Goal: Task Accomplishment & Management: Manage account settings

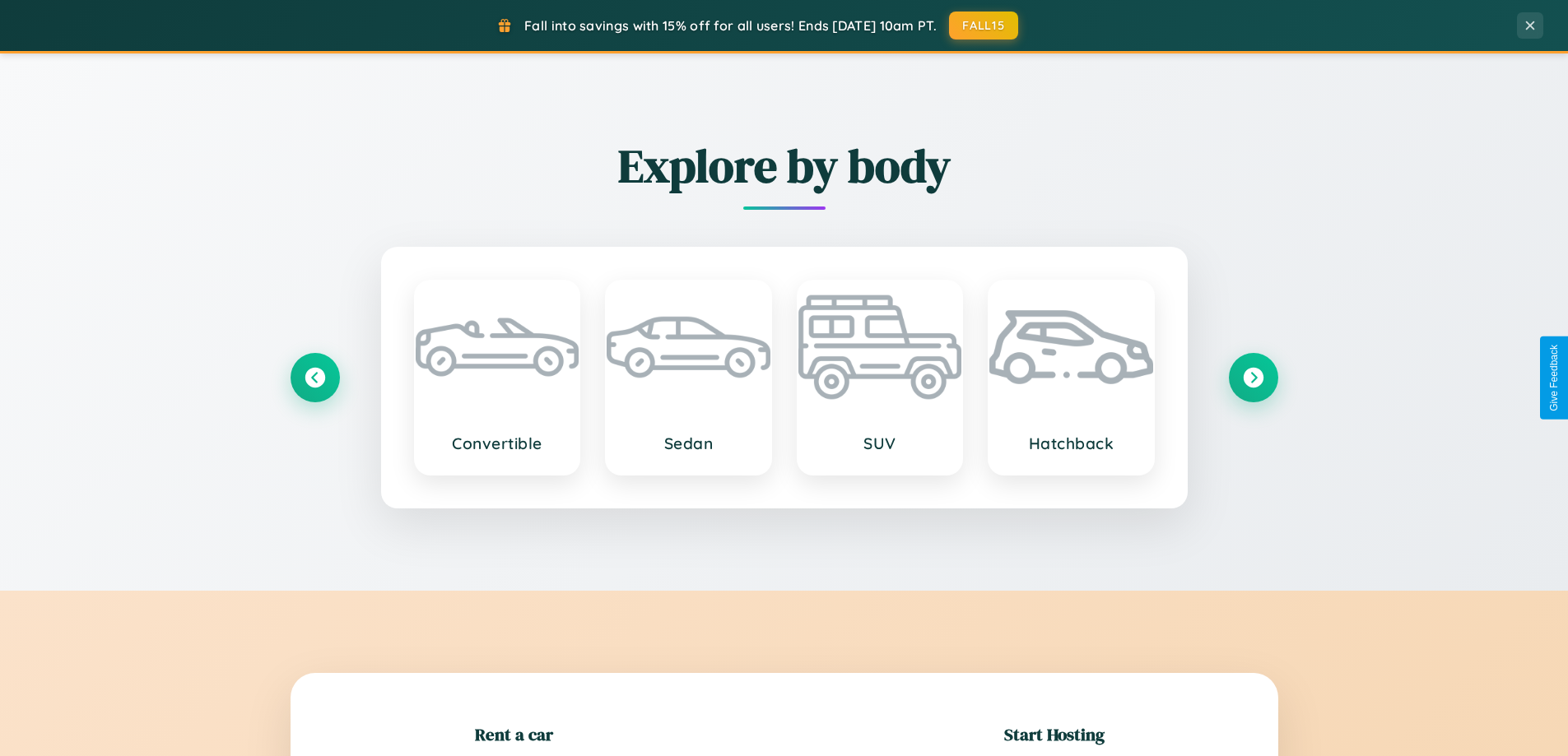
scroll to position [356, 0]
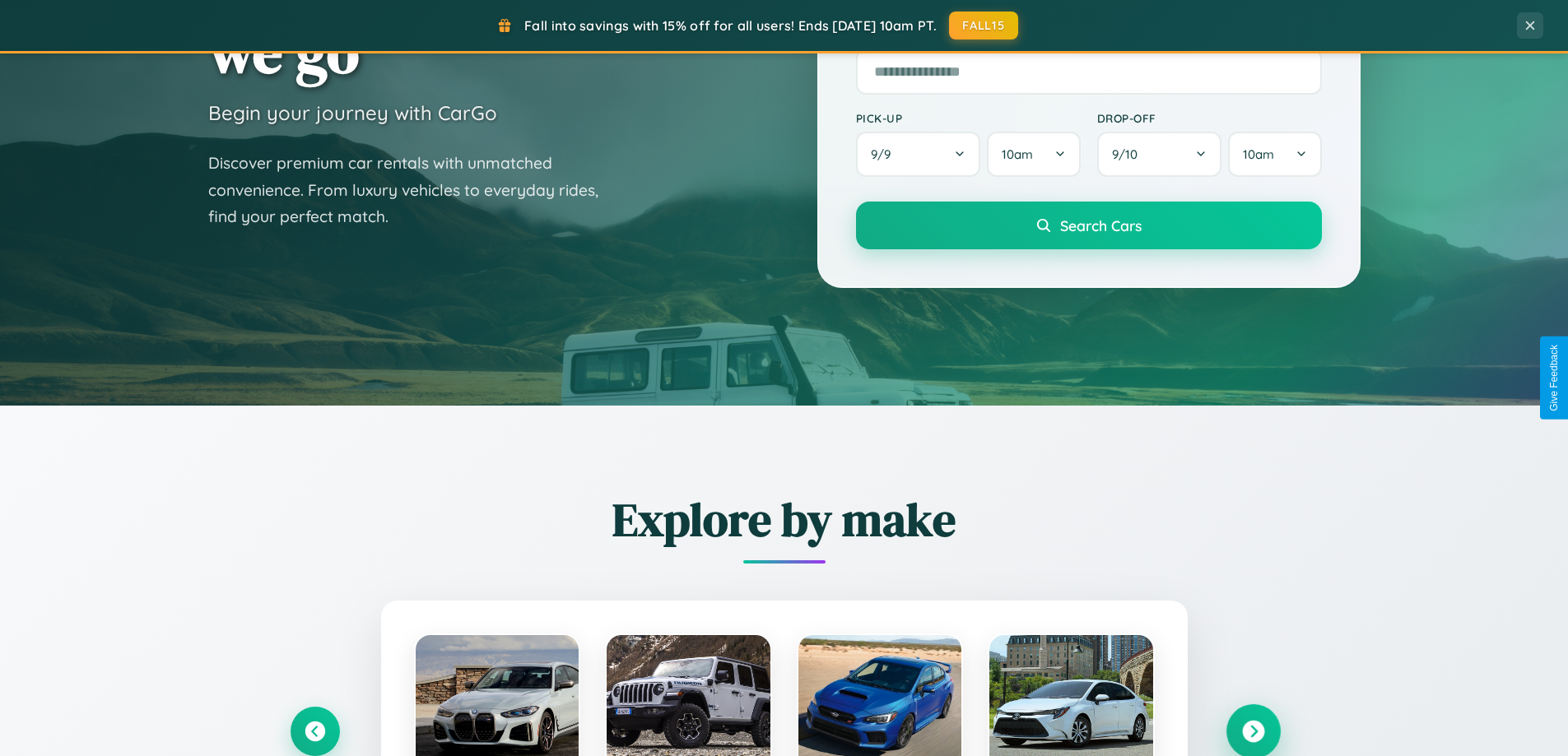
click at [1253, 731] on icon at bounding box center [1254, 732] width 22 height 22
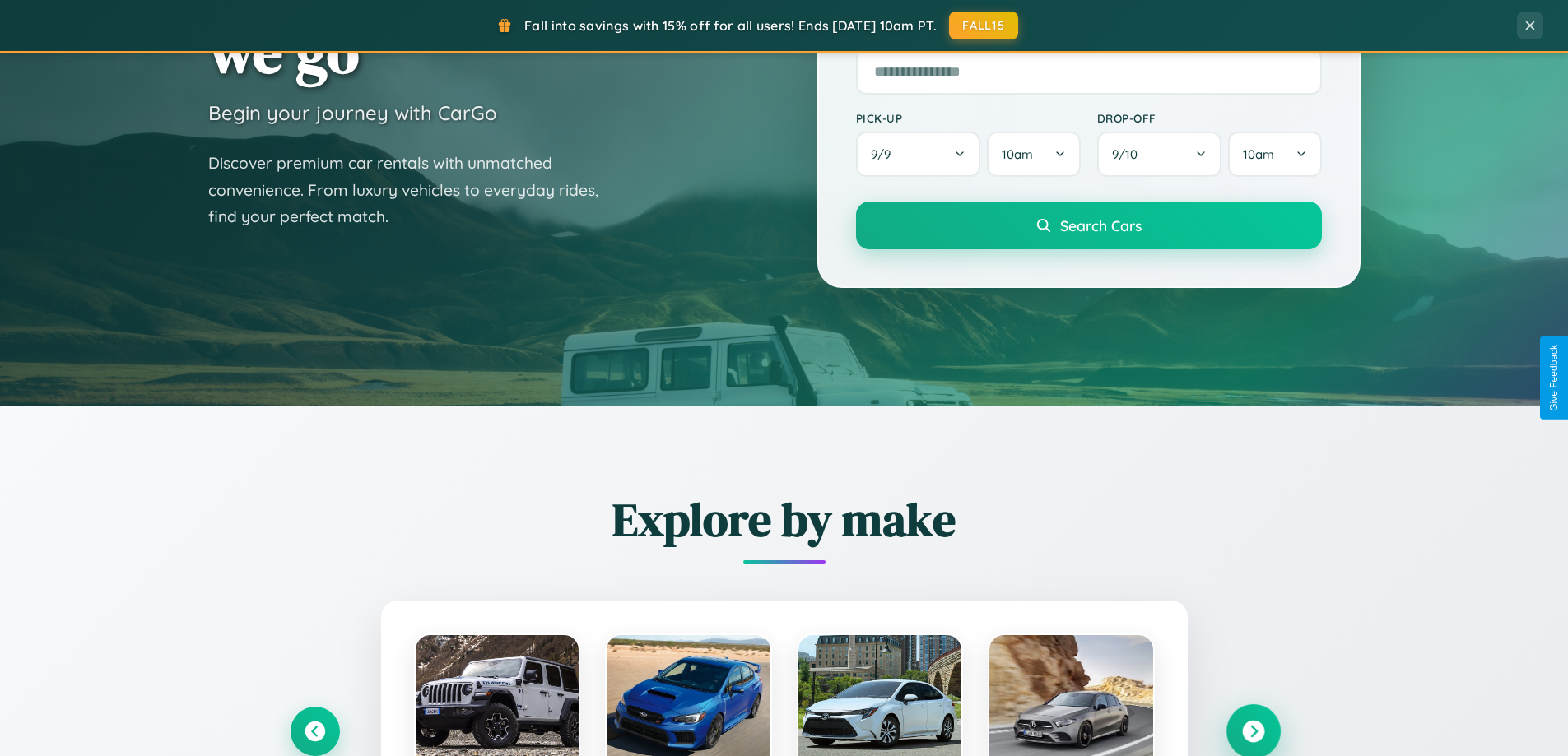
click at [1253, 730] on icon at bounding box center [1254, 732] width 22 height 22
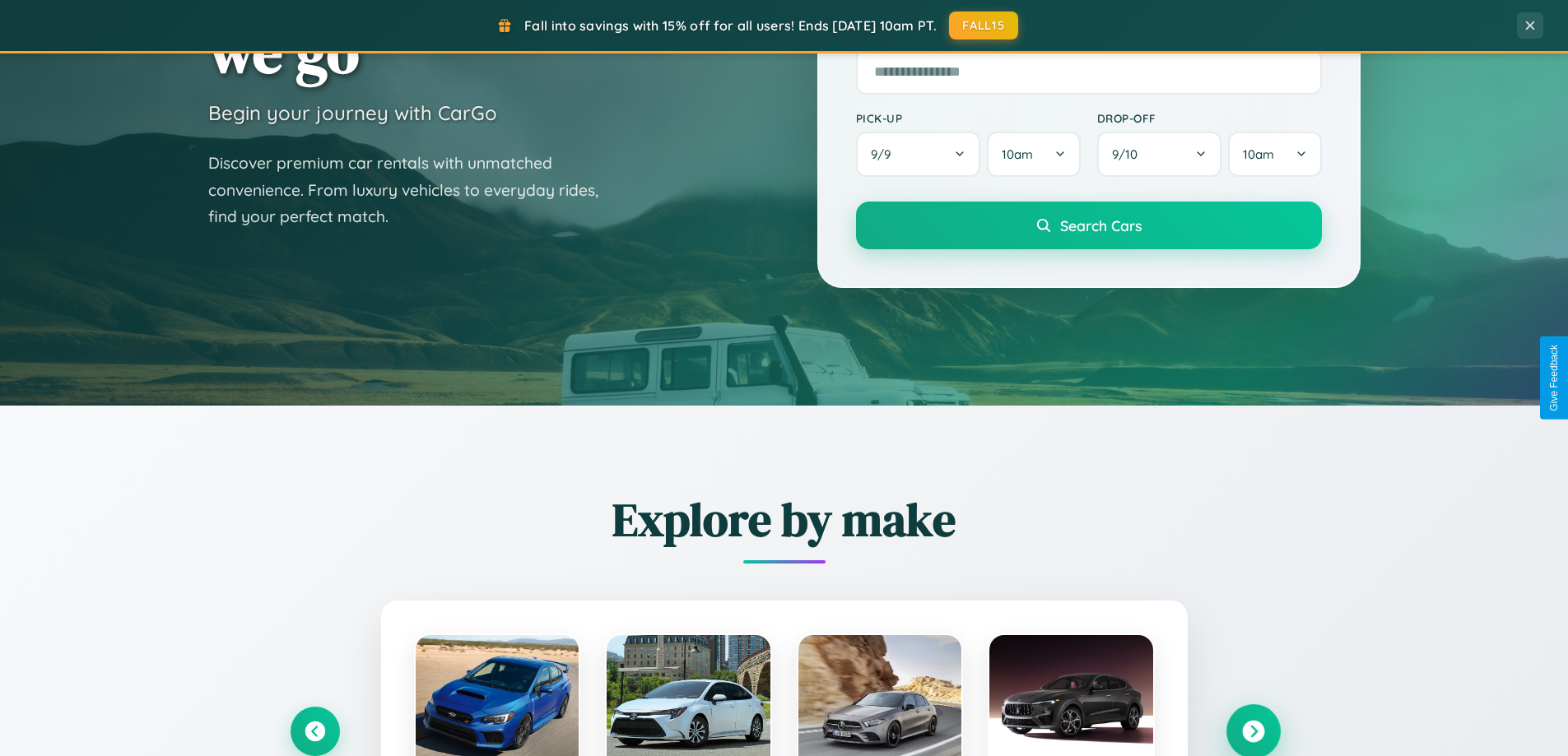
click at [1253, 730] on icon at bounding box center [1254, 732] width 22 height 22
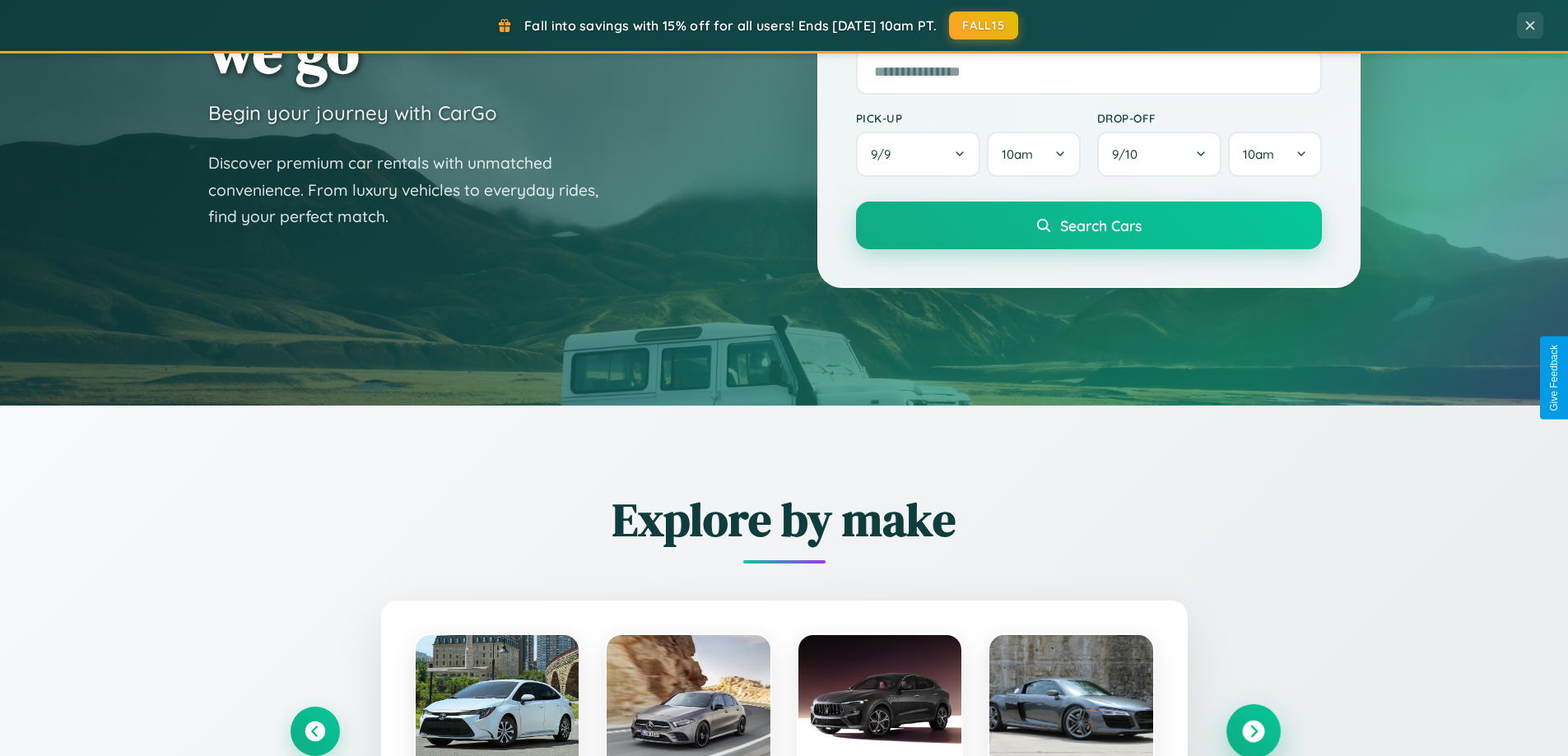
click at [1253, 730] on icon at bounding box center [1254, 732] width 22 height 22
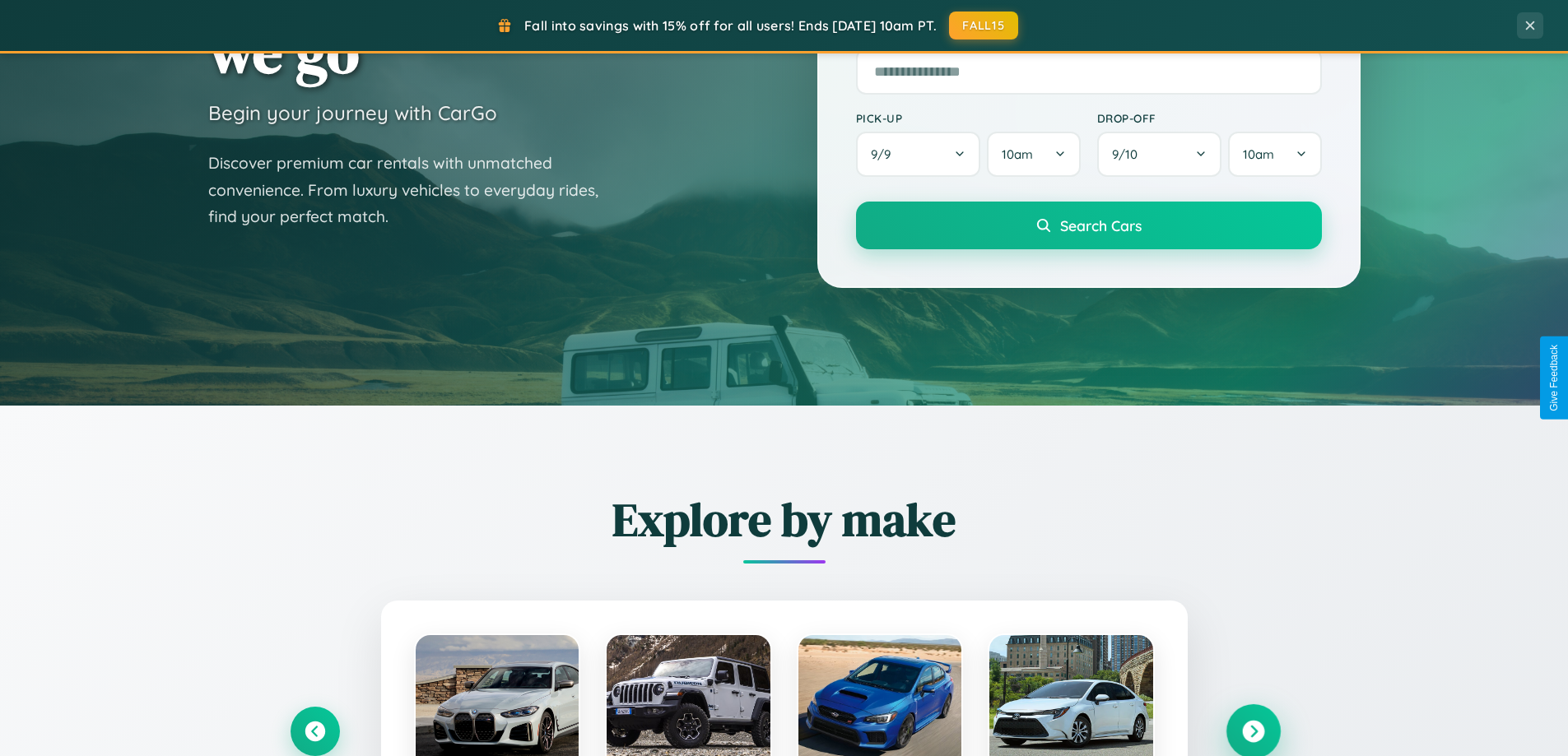
click at [1253, 730] on icon at bounding box center [1254, 732] width 22 height 22
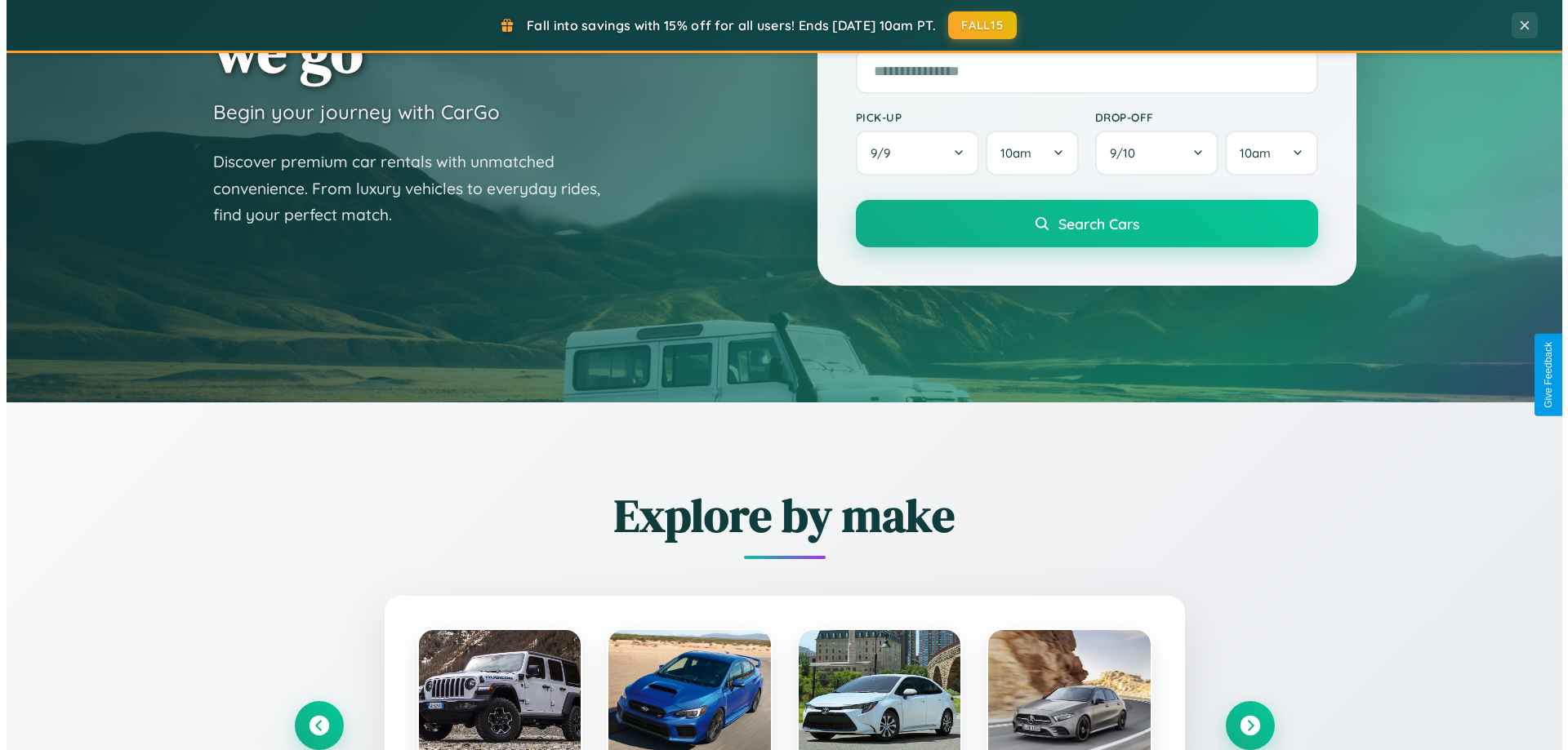
scroll to position [0, 0]
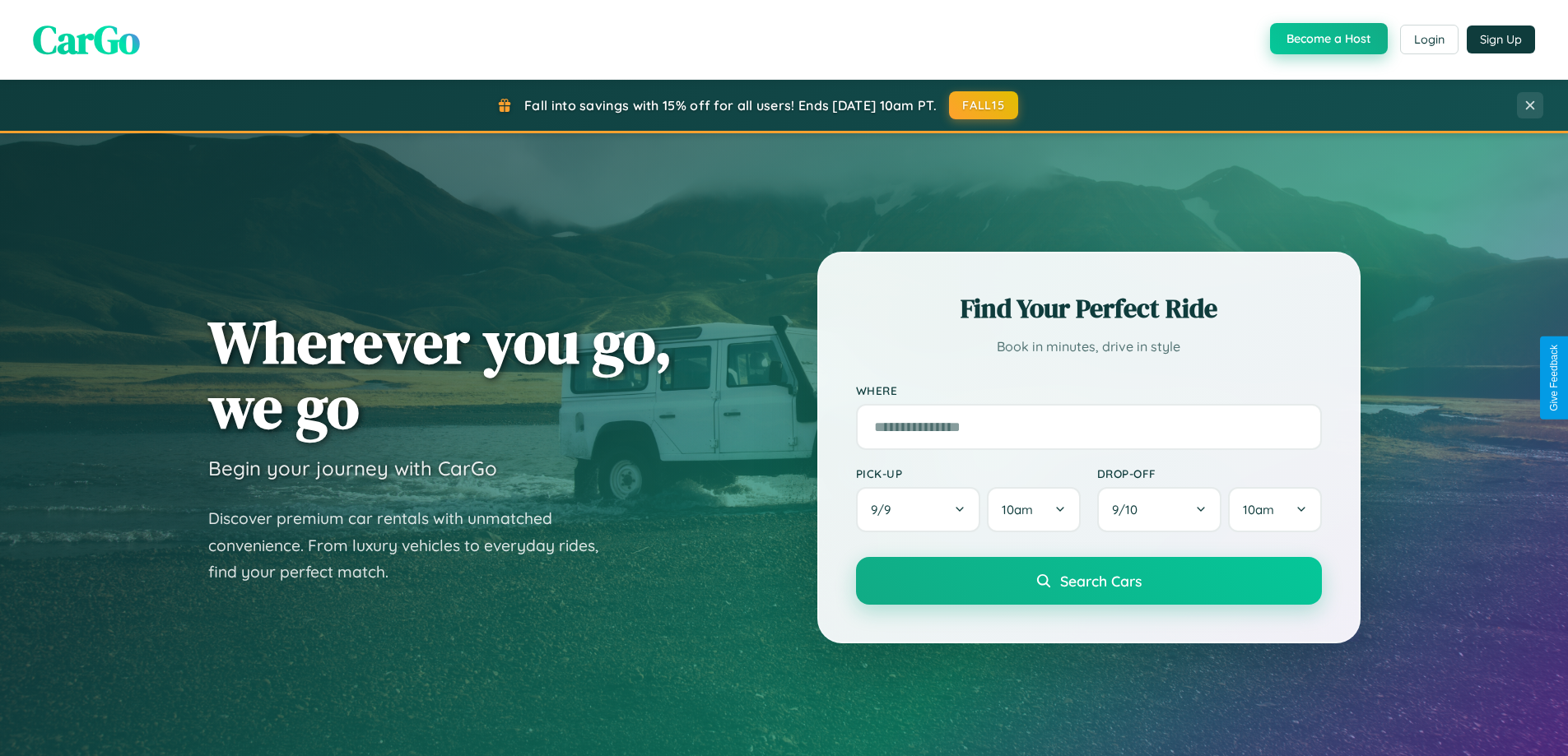
click at [1327, 39] on button "Become a Host" at bounding box center [1330, 38] width 118 height 32
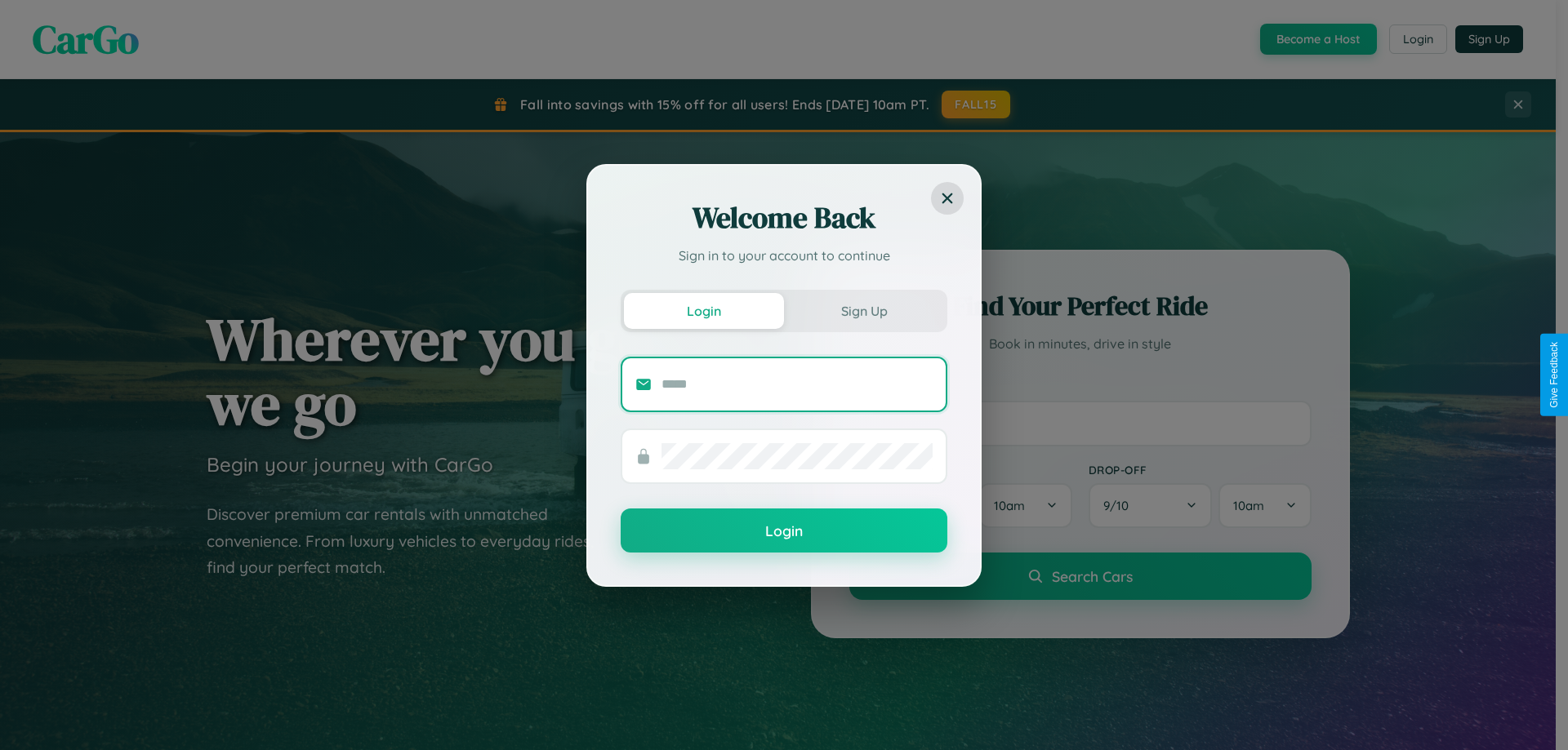
click at [797, 383] on input "text" at bounding box center [797, 384] width 271 height 26
type input "**********"
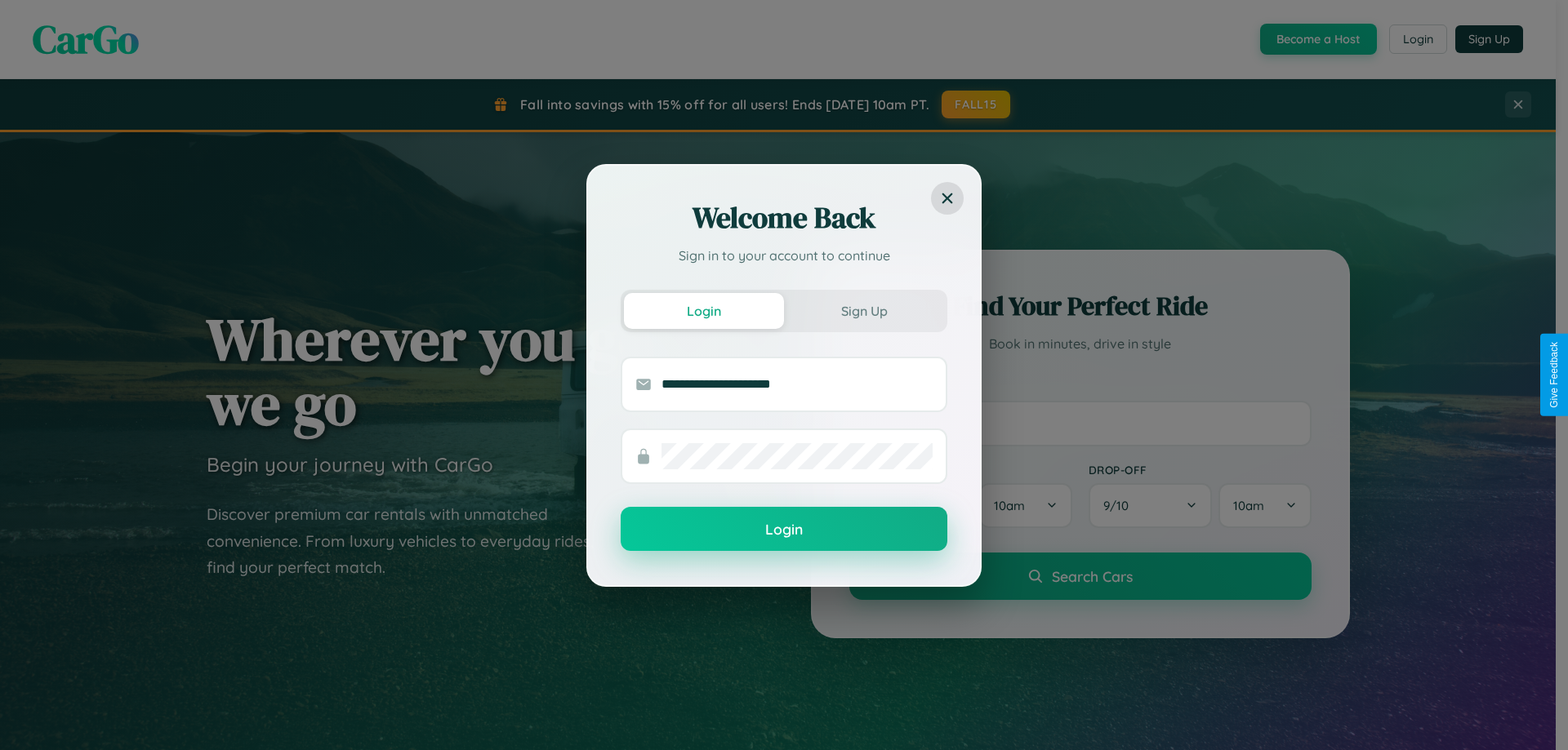
click at [784, 530] on button "Login" at bounding box center [784, 529] width 327 height 44
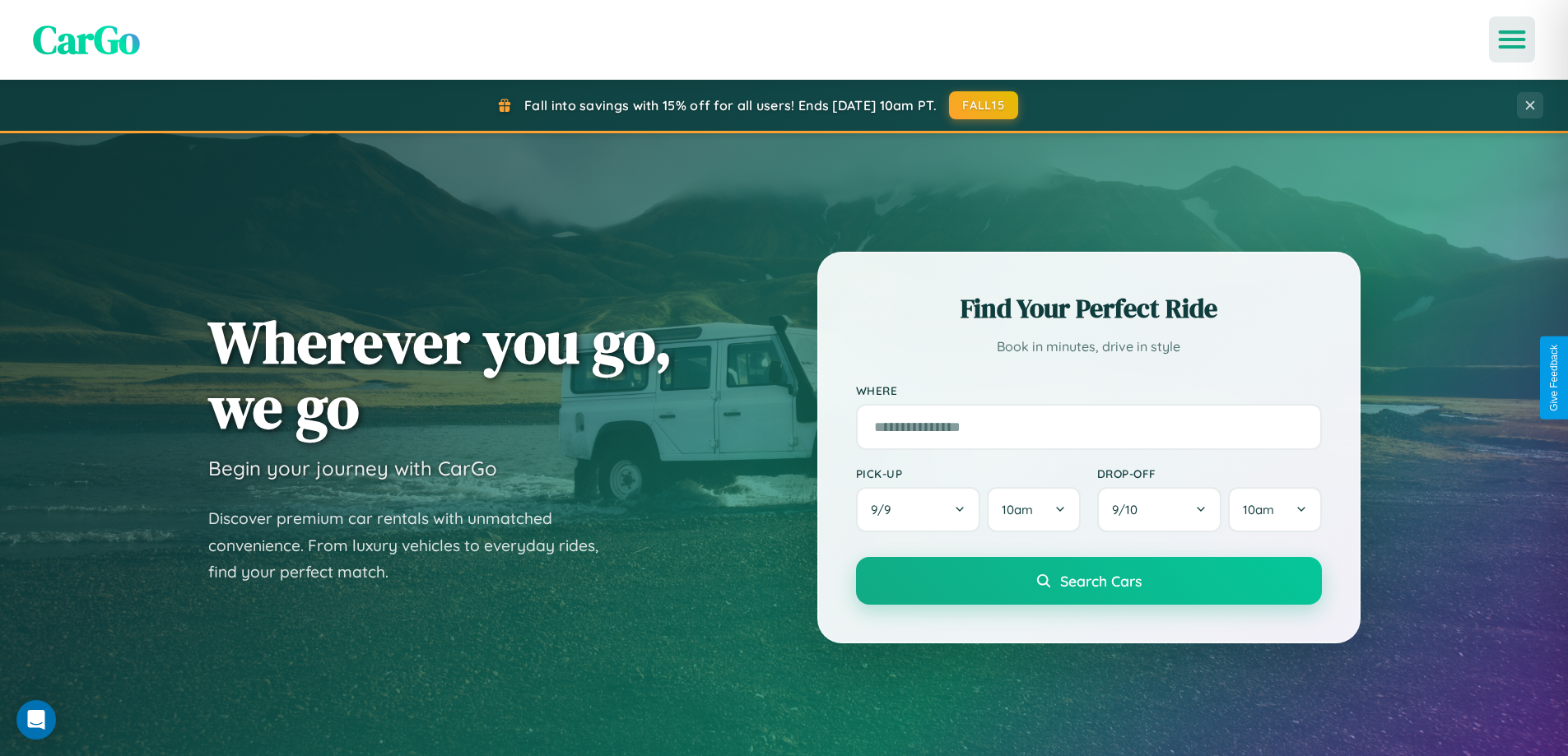
click at [1513, 39] on icon "Open menu" at bounding box center [1513, 39] width 24 height 14
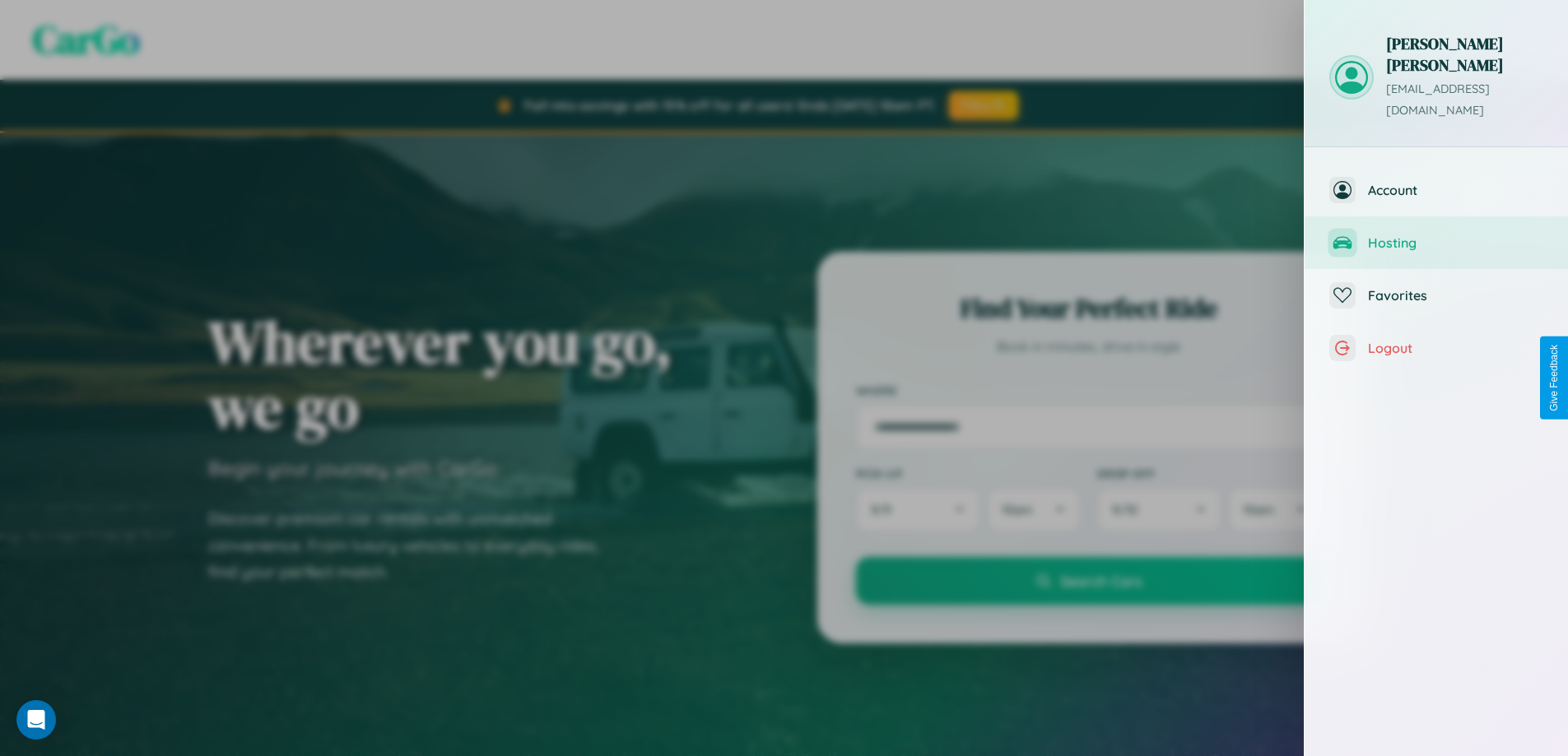
click at [1437, 234] on span "Hosting" at bounding box center [1456, 242] width 175 height 16
